Goal: Information Seeking & Learning: Find contact information

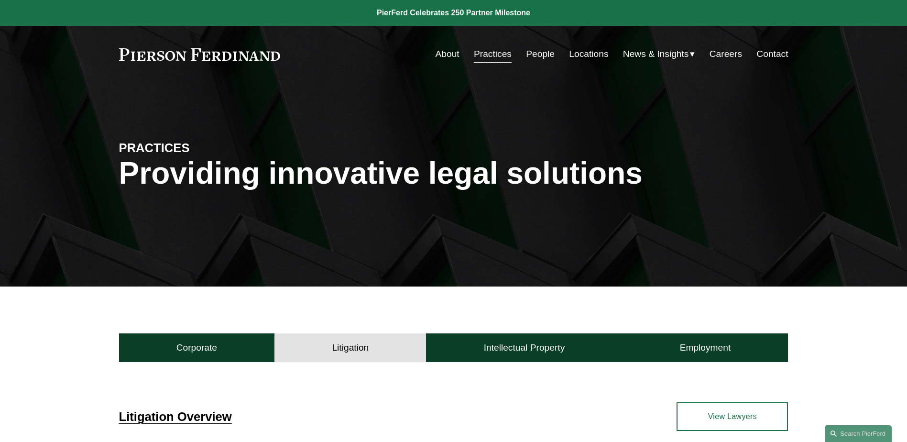
click at [531, 54] on link "People" at bounding box center [540, 54] width 29 height 18
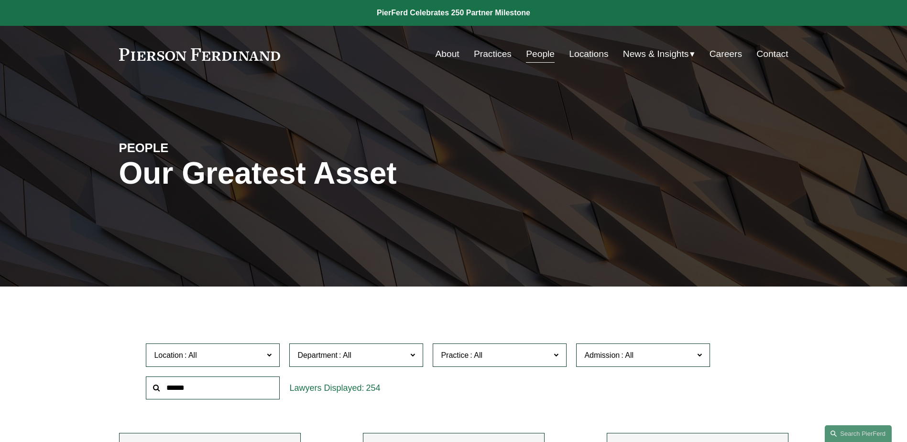
click at [211, 389] on input "text" at bounding box center [213, 387] width 134 height 23
type input "******"
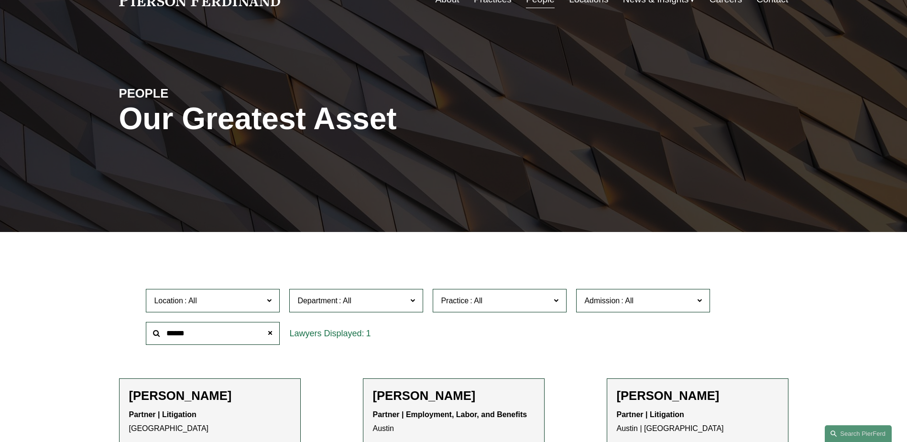
scroll to position [239, 0]
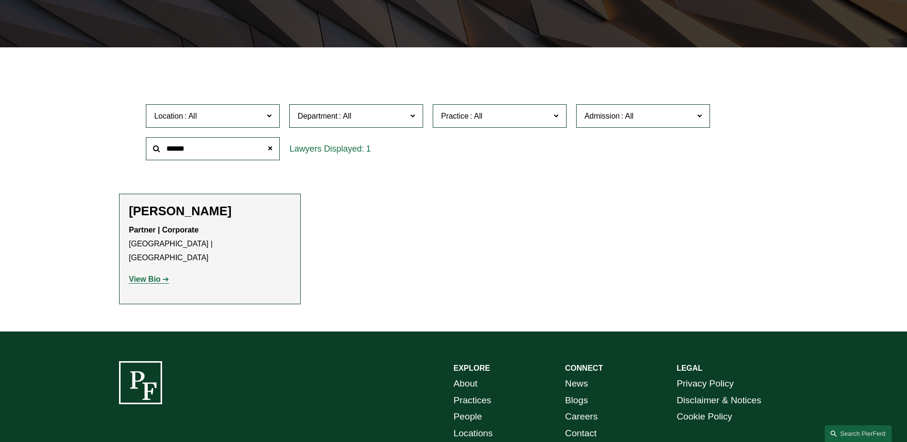
click at [150, 275] on strong "View Bio" at bounding box center [145, 279] width 32 height 8
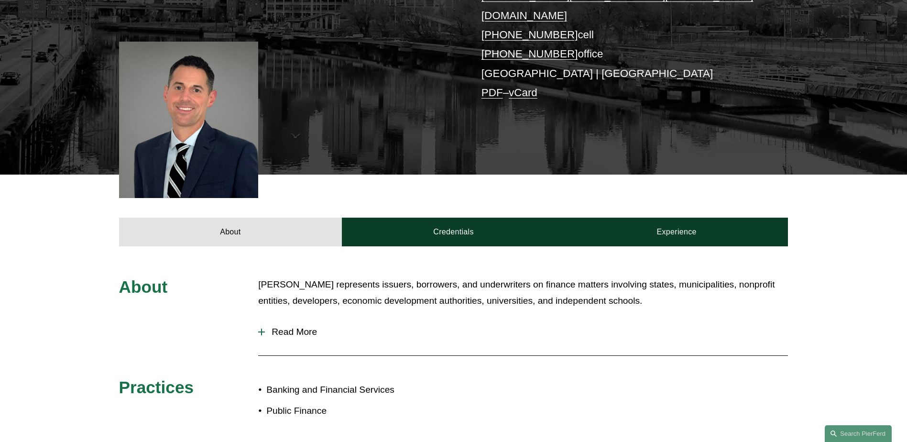
scroll to position [382, 0]
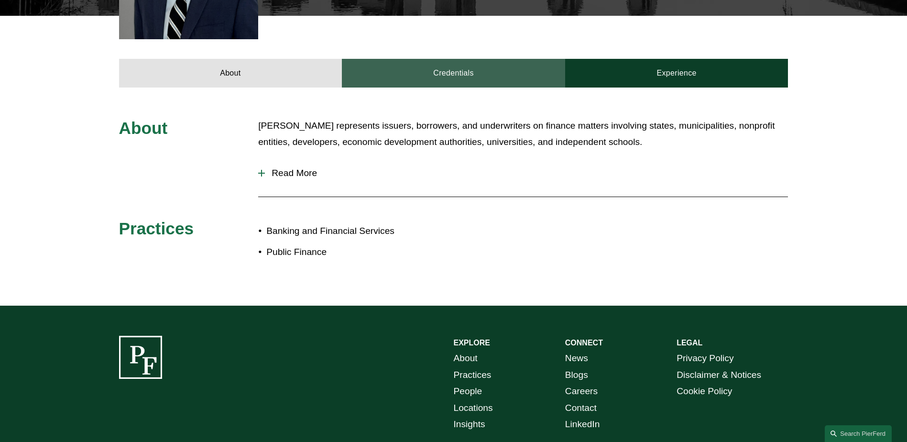
click at [450, 59] on link "Credentials" at bounding box center [453, 73] width 223 height 29
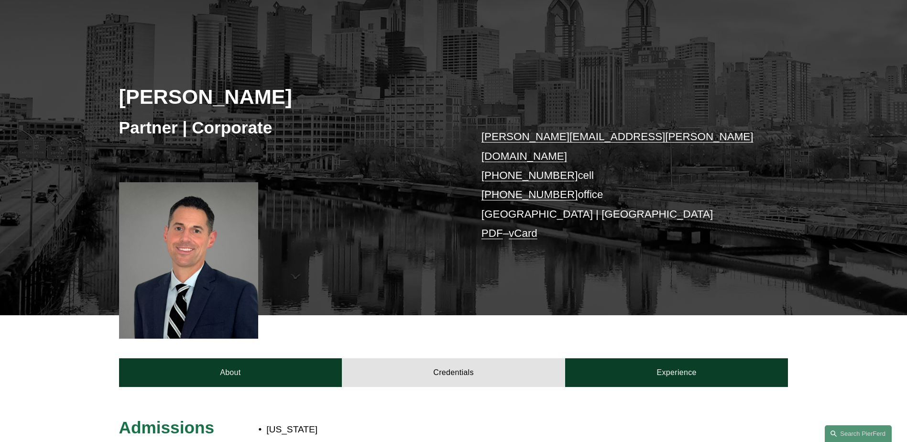
scroll to position [0, 0]
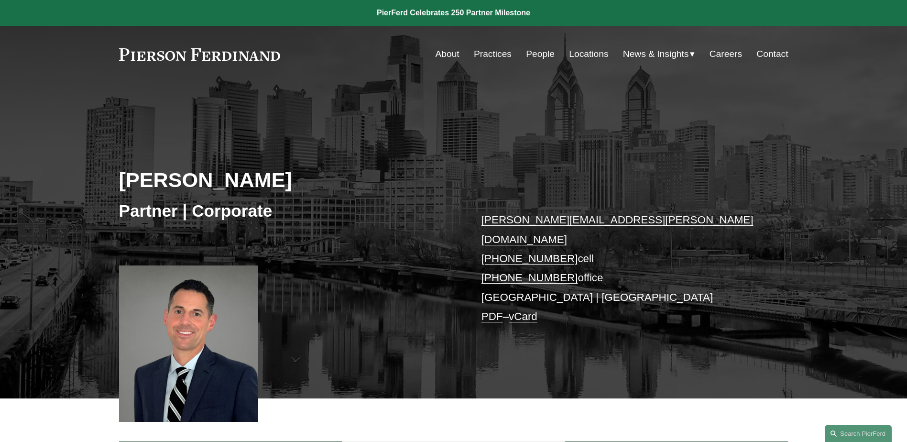
click at [534, 54] on link "People" at bounding box center [540, 54] width 29 height 18
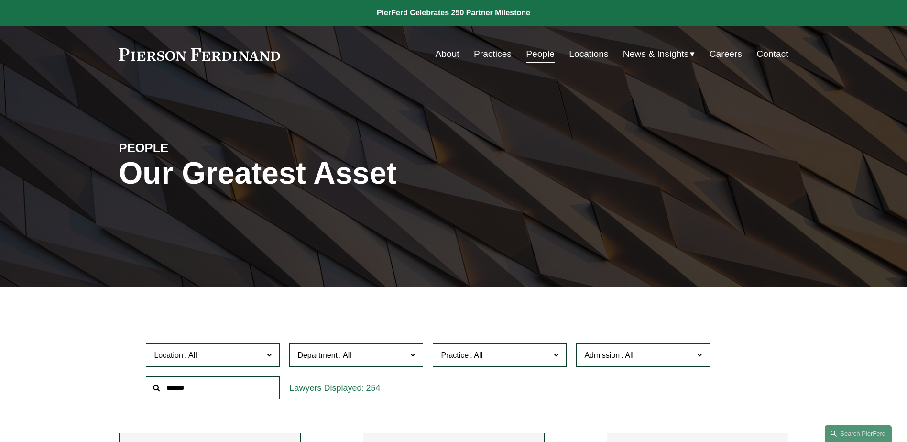
click at [208, 394] on input "text" at bounding box center [213, 387] width 134 height 23
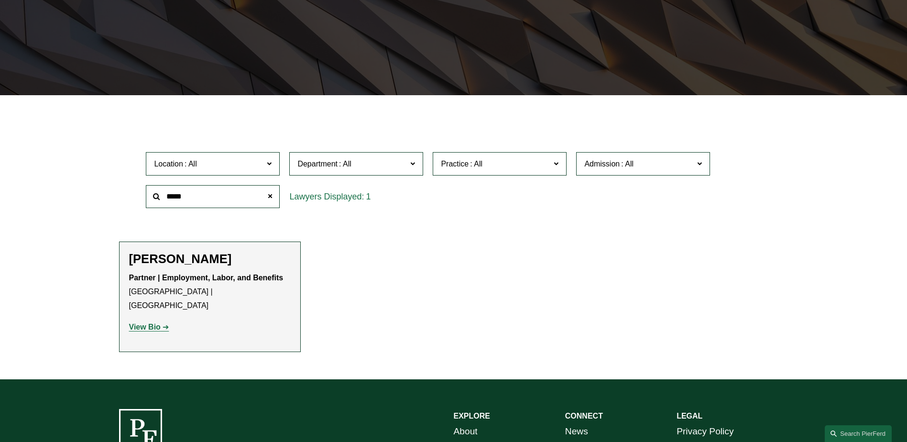
type input "*****"
click at [151, 323] on strong "View Bio" at bounding box center [145, 327] width 32 height 8
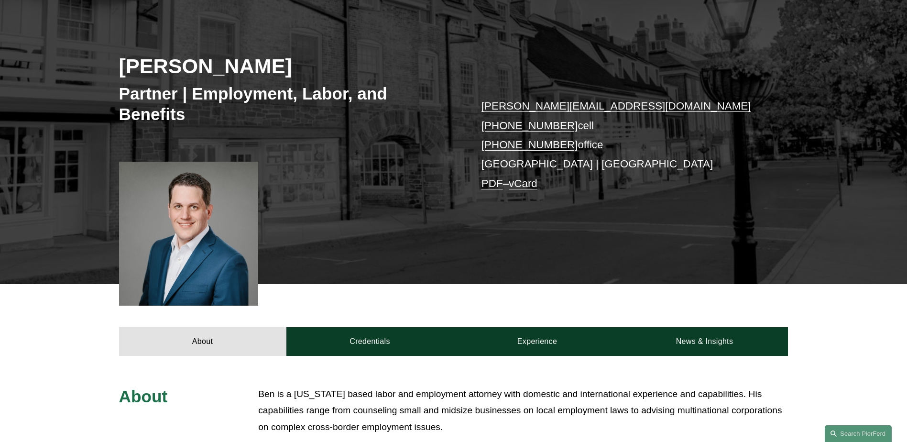
scroll to position [287, 0]
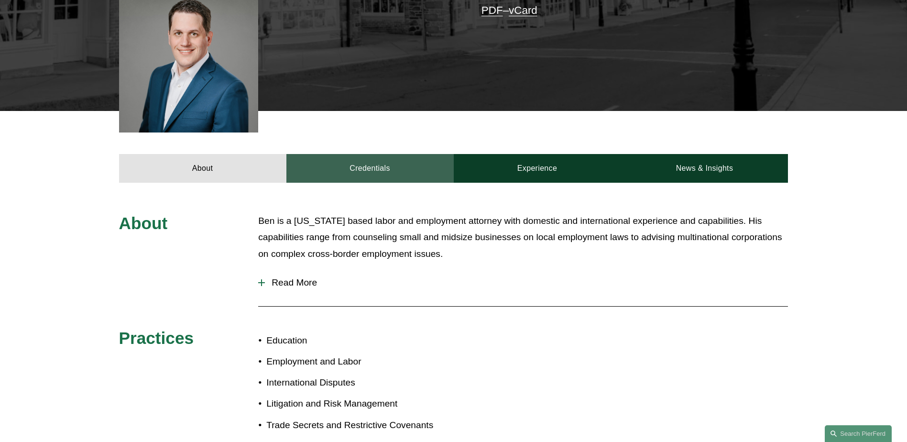
click at [385, 161] on link "Credentials" at bounding box center [369, 168] width 167 height 29
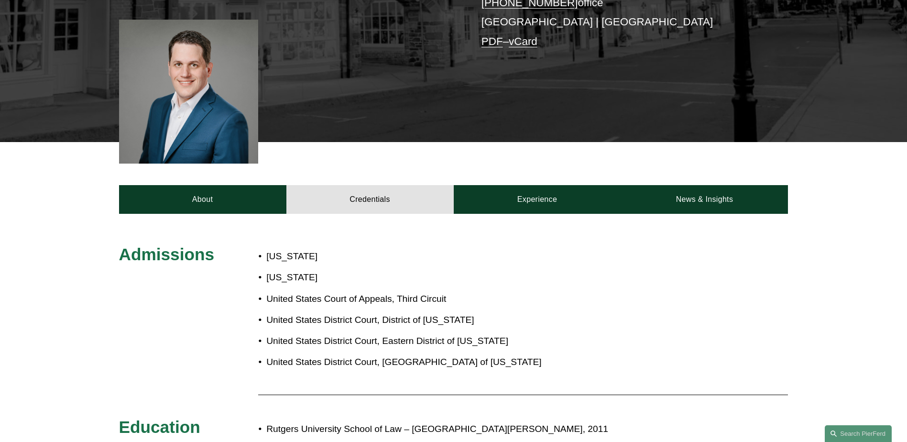
scroll to position [239, 0]
